Goal: Task Accomplishment & Management: Manage account settings

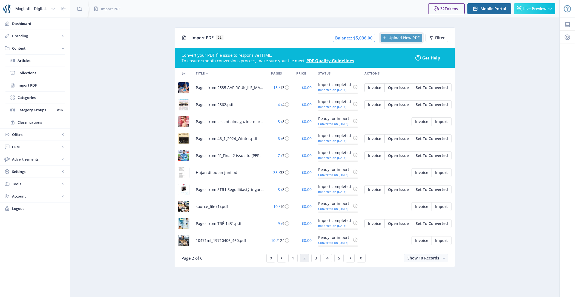
click at [397, 41] on button "Upload New PDF" at bounding box center [401, 38] width 42 height 8
click at [419, 255] on span "Show 10 Records" at bounding box center [423, 257] width 32 height 5
click at [419, 227] on nb-option "Show 25 Records" at bounding box center [426, 225] width 43 height 10
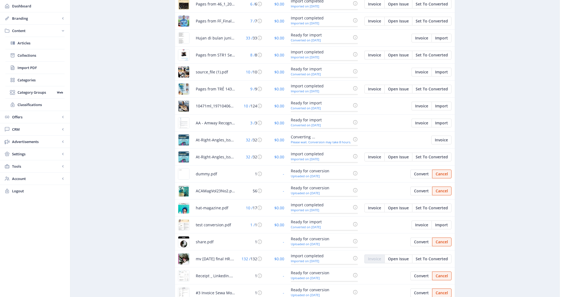
scroll to position [240, 0]
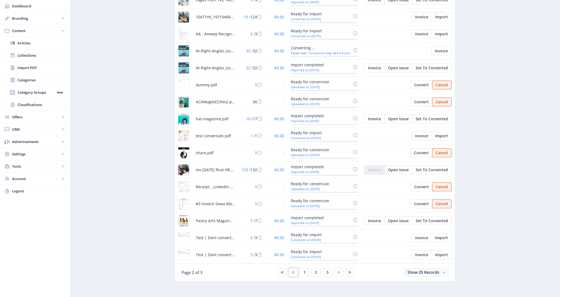
click at [291, 270] on icon at bounding box center [293, 272] width 4 height 4
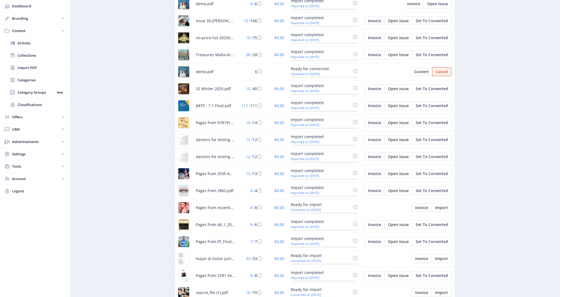
scroll to position [23, 0]
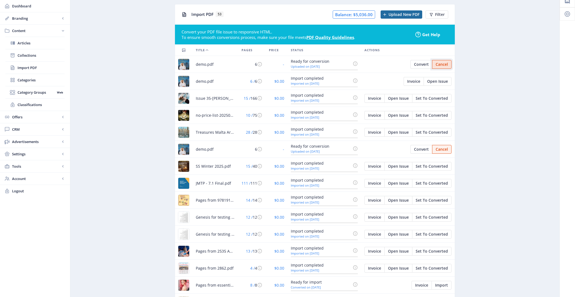
click at [447, 64] on span "Cancel" at bounding box center [441, 64] width 12 height 4
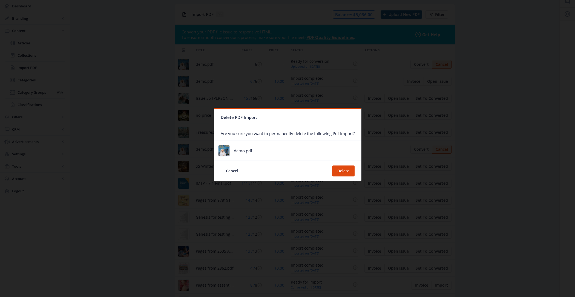
scroll to position [0, 0]
click at [346, 173] on button "Delete" at bounding box center [343, 170] width 22 height 11
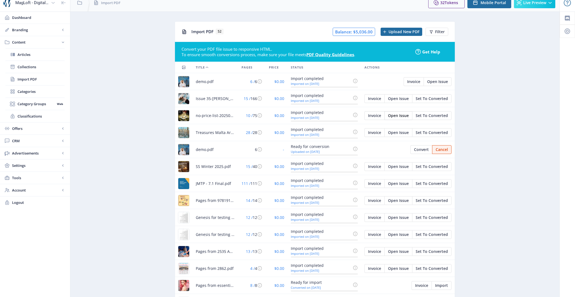
scroll to position [4, 0]
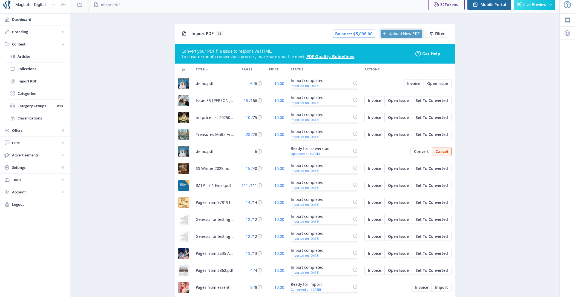
click at [392, 34] on span "Upload New PDF" at bounding box center [403, 33] width 31 height 4
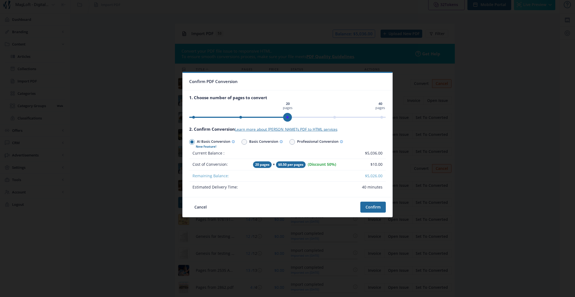
drag, startPoint x: 381, startPoint y: 116, endPoint x: 285, endPoint y: 119, distance: 95.8
click at [285, 119] on span "ngx-slider" at bounding box center [287, 117] width 9 height 9
click at [372, 207] on button "Confirm" at bounding box center [372, 206] width 25 height 11
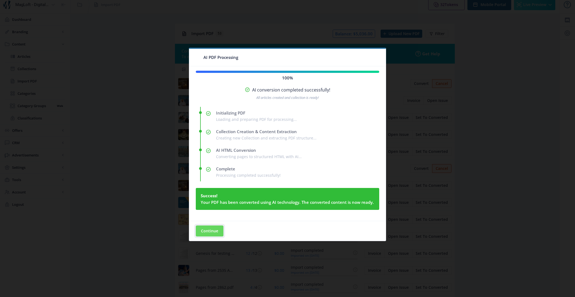
click at [211, 232] on button "Continue" at bounding box center [210, 230] width 28 height 11
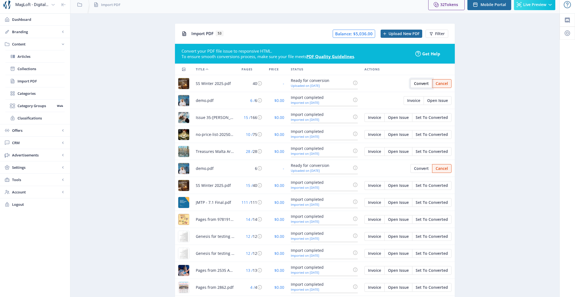
click at [424, 82] on span "Convert" at bounding box center [421, 83] width 15 height 4
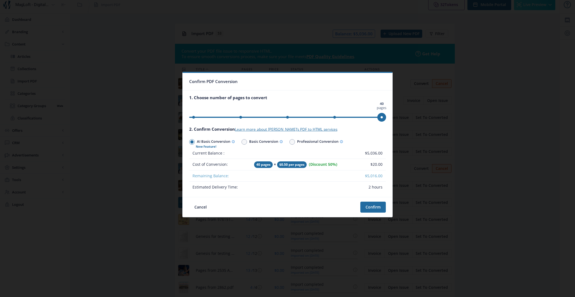
scroll to position [0, 0]
click at [205, 207] on button "Cancel" at bounding box center [200, 206] width 23 height 11
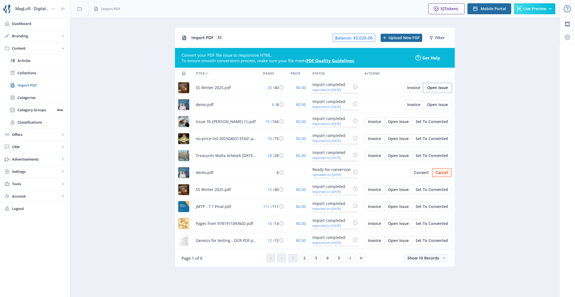
click at [440, 89] on span "Open Issue" at bounding box center [437, 87] width 21 height 4
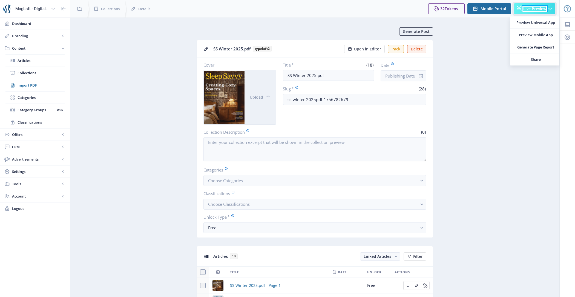
click at [525, 8] on span "Live Preview" at bounding box center [534, 9] width 23 height 4
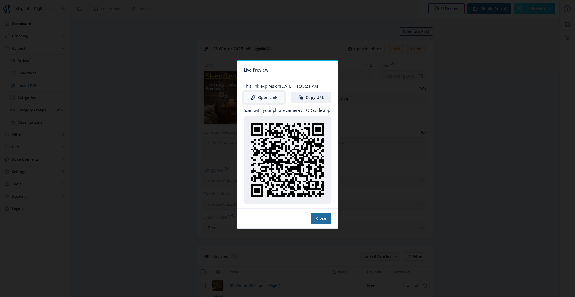
click at [270, 98] on link "Open Link" at bounding box center [264, 97] width 40 height 11
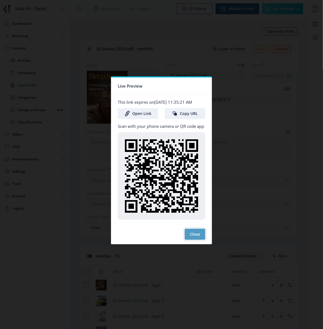
click at [198, 235] on button "Close" at bounding box center [195, 234] width 21 height 11
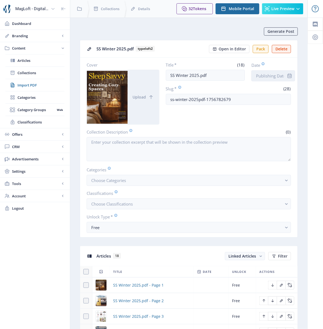
click at [282, 75] on input "Date" at bounding box center [274, 75] width 44 height 11
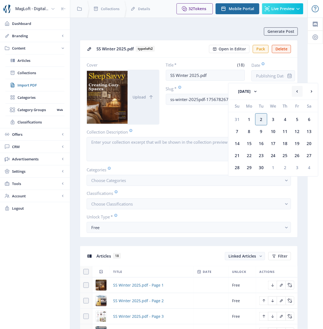
click at [297, 94] on rect at bounding box center [297, 91] width 5 height 5
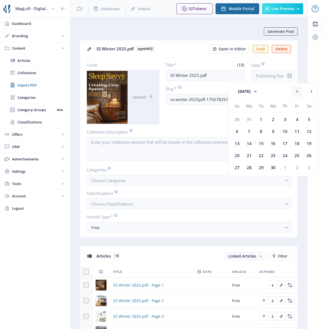
click at [297, 94] on rect at bounding box center [297, 91] width 5 height 5
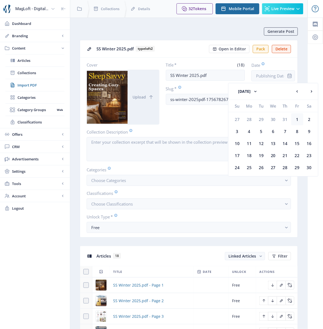
click at [296, 121] on div "1" at bounding box center [298, 119] width 12 height 12
type input "Nov 1, 2024"
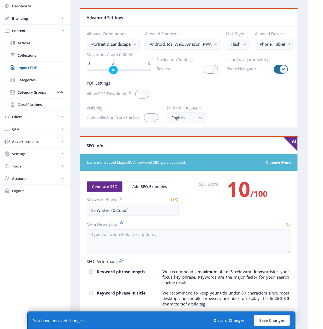
scroll to position [736, 0]
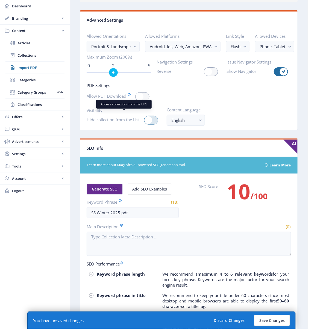
click at [154, 118] on div at bounding box center [151, 120] width 14 height 9
click at [144, 120] on input "checkbox" at bounding box center [144, 120] width 0 height 0
checkbox input "true"
click at [271, 296] on button "Save Changes" at bounding box center [272, 320] width 36 height 11
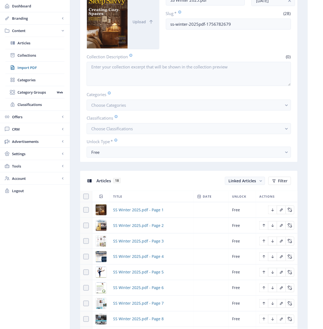
scroll to position [0, 0]
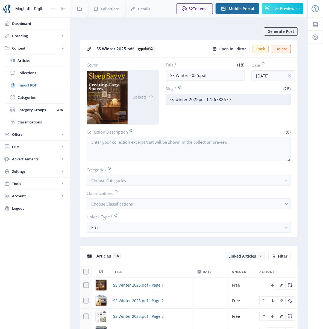
click at [238, 101] on input "ss-winter-2025pdf-1756782679" at bounding box center [229, 99] width 126 height 11
click at [202, 104] on input "ss-winter-2025pdf-1756782679" at bounding box center [229, 99] width 126 height 11
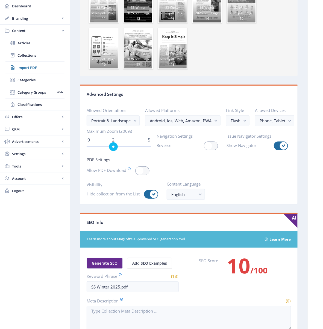
scroll to position [614, 0]
